Goal: Use online tool/utility: Utilize a website feature to perform a specific function

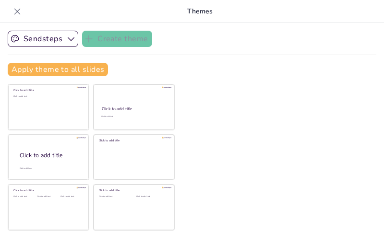
click at [14, 9] on icon at bounding box center [17, 12] width 10 height 10
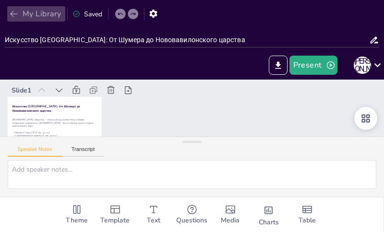
click at [19, 12] on button "My Library" at bounding box center [36, 13] width 58 height 15
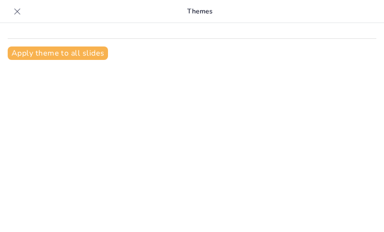
type input "Живопись и графика: основные отличия и сходства"
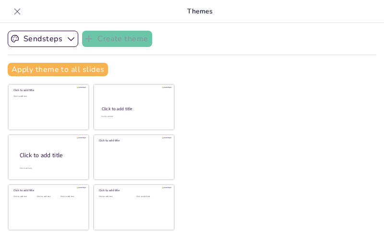
click at [23, 12] on div at bounding box center [17, 11] width 15 height 15
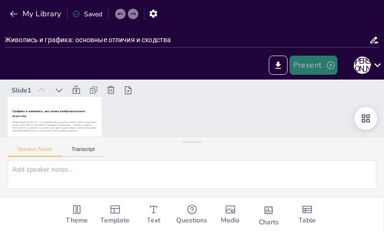
click at [320, 68] on button "Present" at bounding box center [313, 65] width 48 height 19
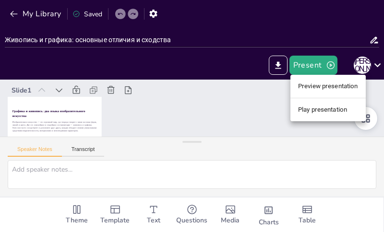
click at [325, 109] on li "Play presentation" at bounding box center [327, 109] width 75 height 15
